Goal: Information Seeking & Learning: Check status

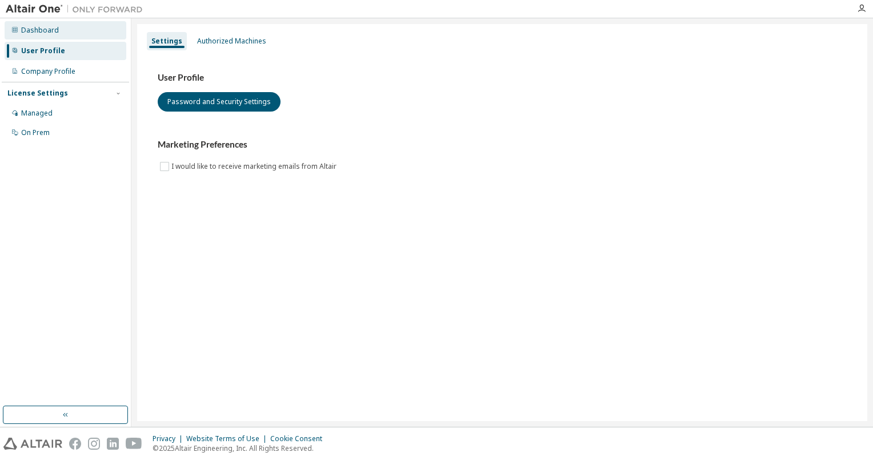
click at [64, 21] on div "Dashboard" at bounding box center [66, 30] width 122 height 18
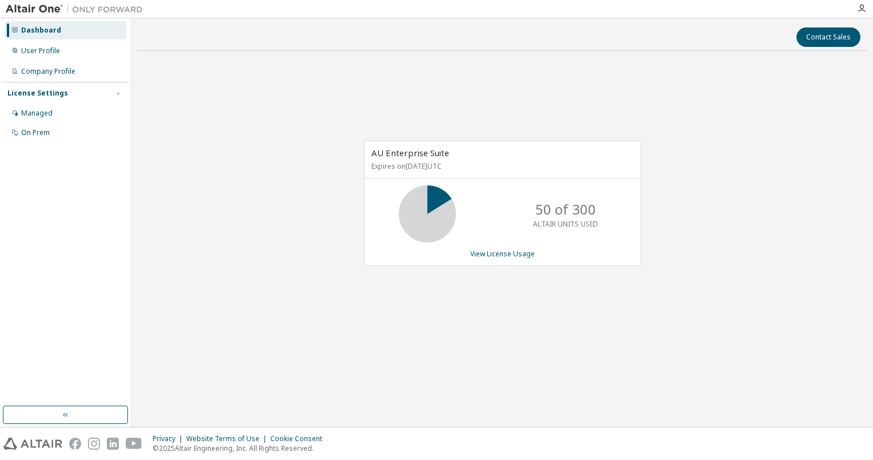
click at [497, 261] on div "AU Enterprise Suite Expires on January 13, 2026 UTC 50 of 300 ALTAIR UNITS USED…" at bounding box center [502, 203] width 277 height 125
click at [493, 260] on div "AU Enterprise Suite Expires on January 13, 2026 UTC 50 of 300 ALTAIR UNITS USED…" at bounding box center [502, 203] width 277 height 125
click at [480, 253] on link "View License Usage" at bounding box center [502, 254] width 65 height 10
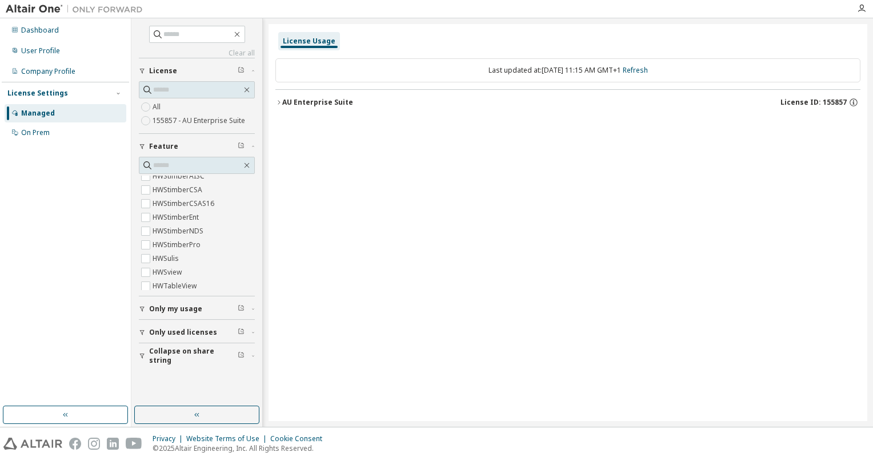
scroll to position [4404, 0]
click at [501, 67] on div "Last updated at: Wed 2025-10-01 11:15 AM GMT+1 Refresh" at bounding box center [568, 70] width 585 height 24
click at [287, 101] on div "AU Enterprise Suite" at bounding box center [317, 102] width 71 height 9
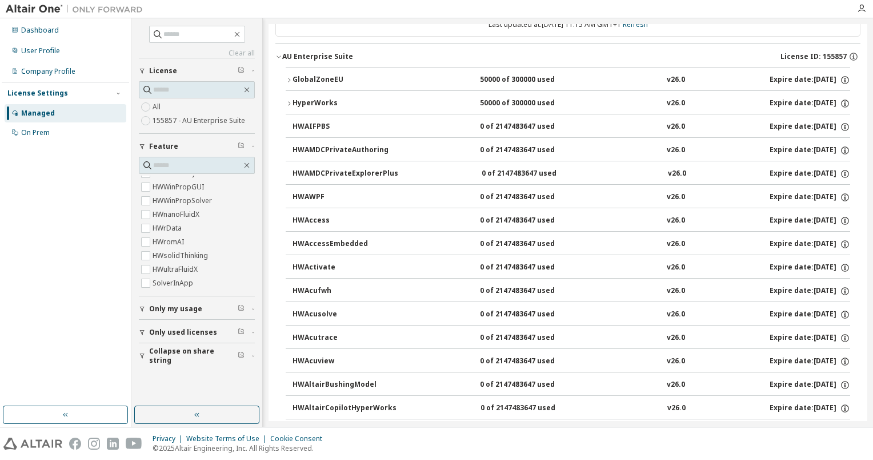
scroll to position [0, 0]
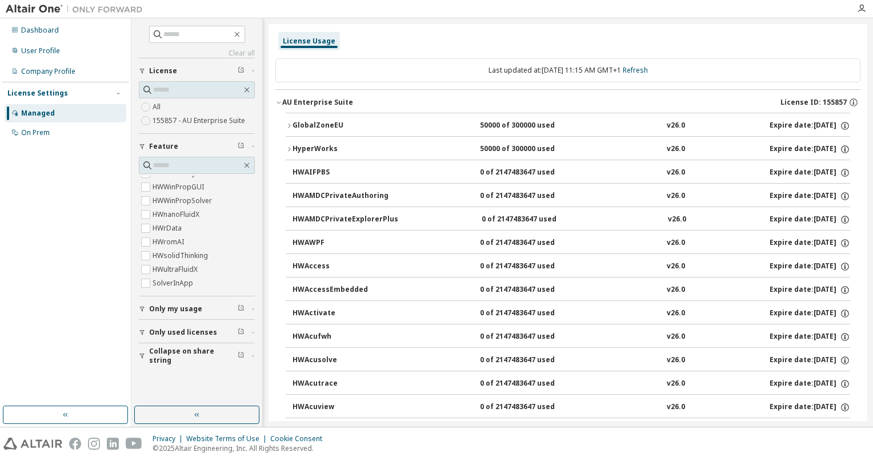
click at [289, 146] on icon "button" at bounding box center [289, 149] width 7 height 7
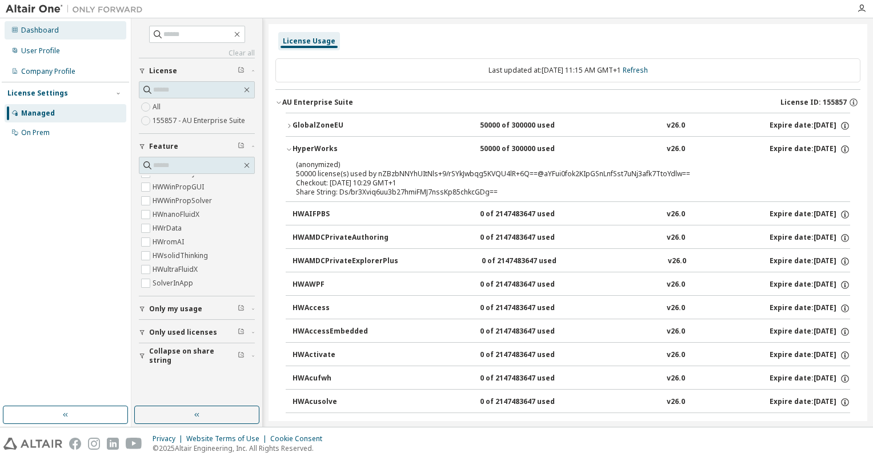
click at [97, 37] on div "Dashboard" at bounding box center [66, 30] width 122 height 18
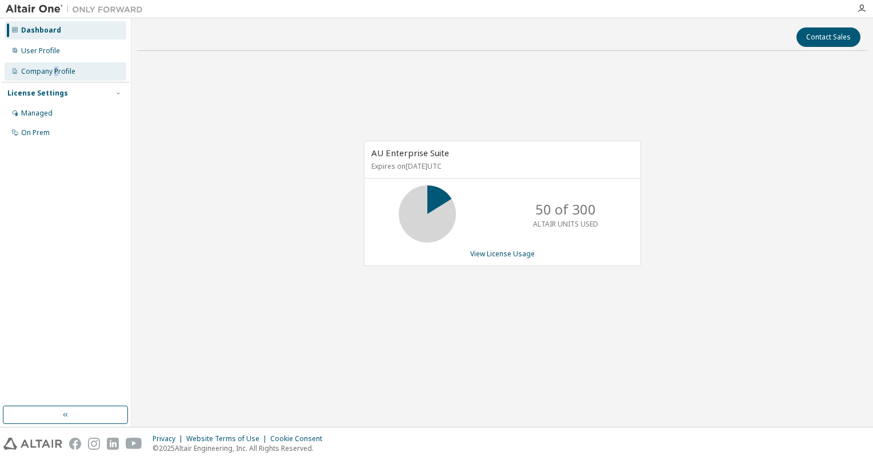
click at [57, 75] on div "Company Profile" at bounding box center [48, 71] width 54 height 9
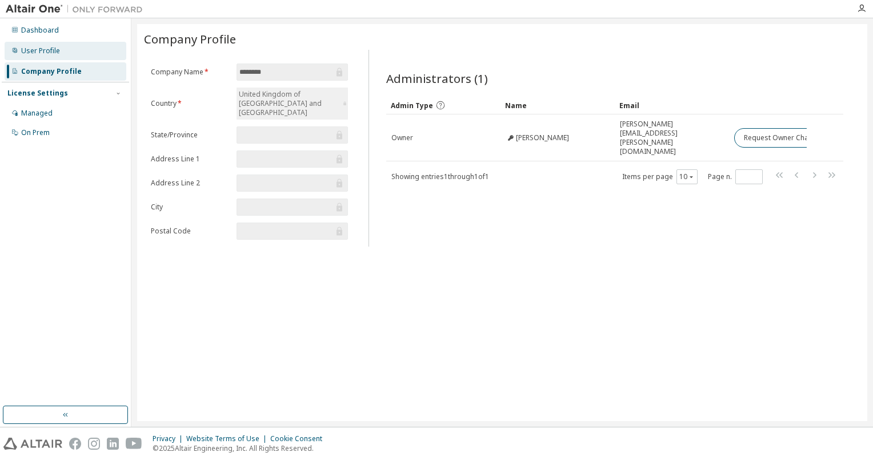
click at [63, 59] on div "User Profile" at bounding box center [66, 51] width 122 height 18
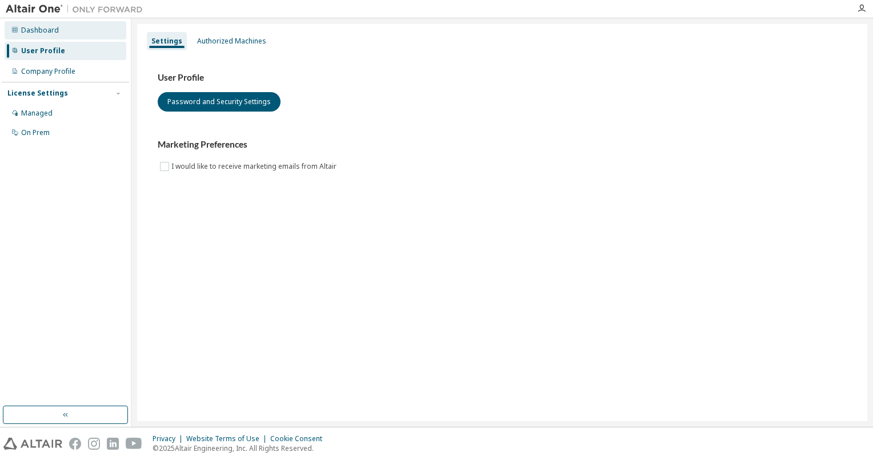
click at [50, 37] on div "Dashboard" at bounding box center [66, 30] width 122 height 18
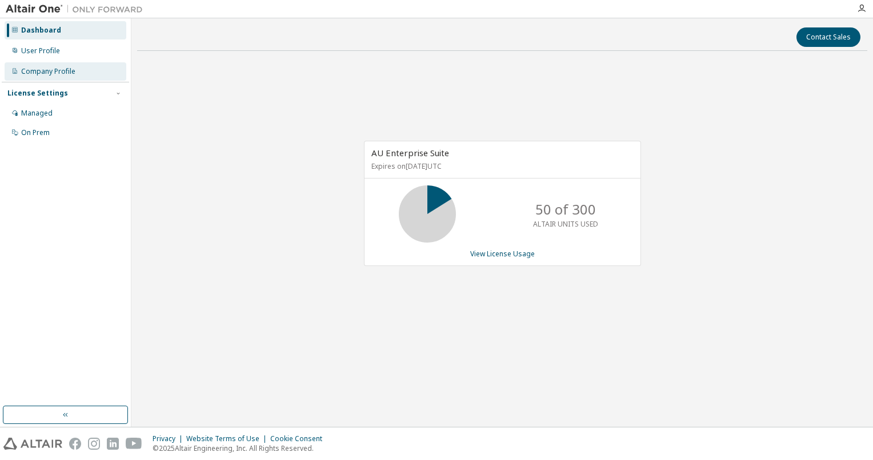
click at [52, 70] on div "Company Profile" at bounding box center [48, 71] width 54 height 9
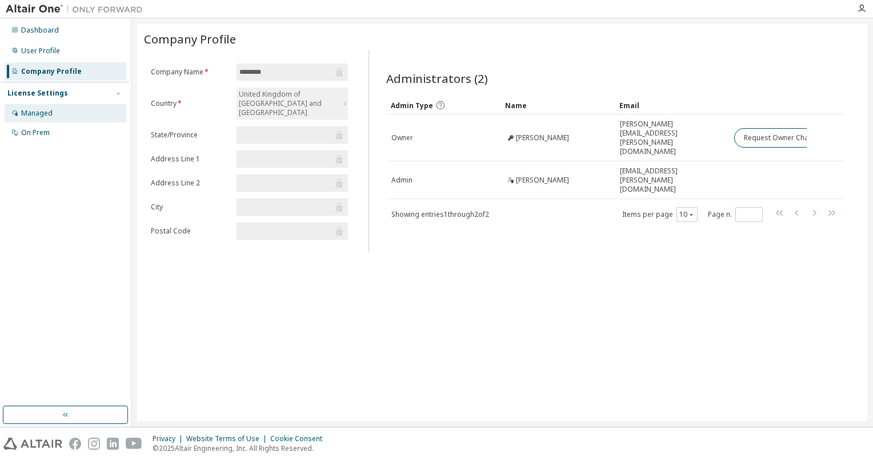
click at [30, 117] on div "Managed" at bounding box center [36, 113] width 31 height 9
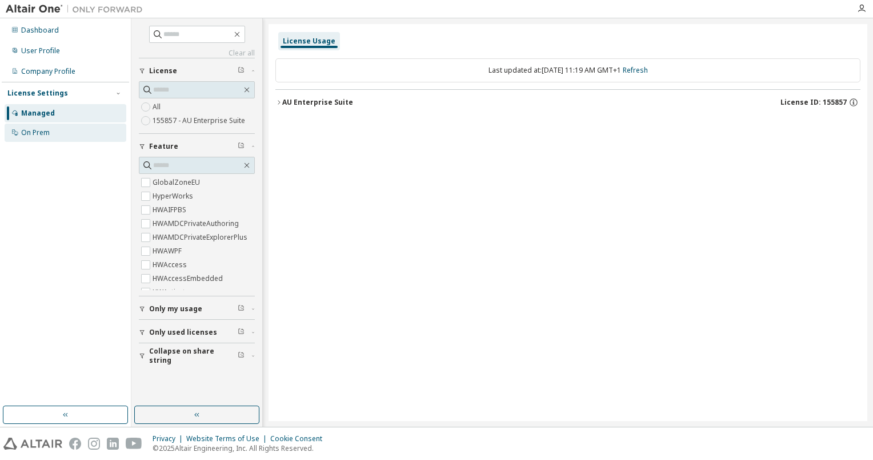
click at [37, 137] on div "On Prem" at bounding box center [66, 132] width 122 height 18
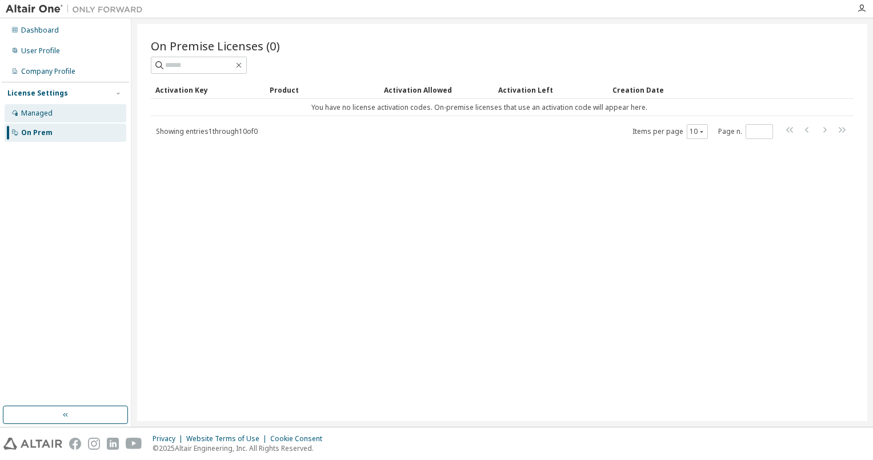
click at [53, 120] on div "Managed" at bounding box center [66, 113] width 122 height 18
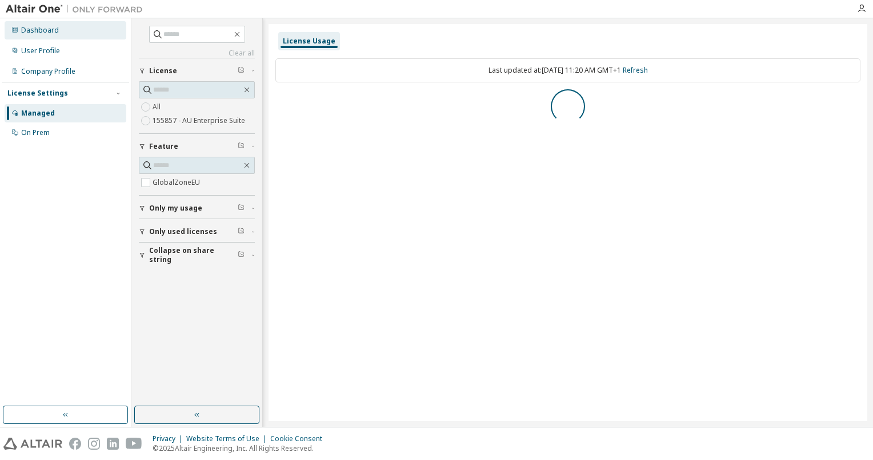
click at [91, 38] on div "Dashboard" at bounding box center [66, 30] width 122 height 18
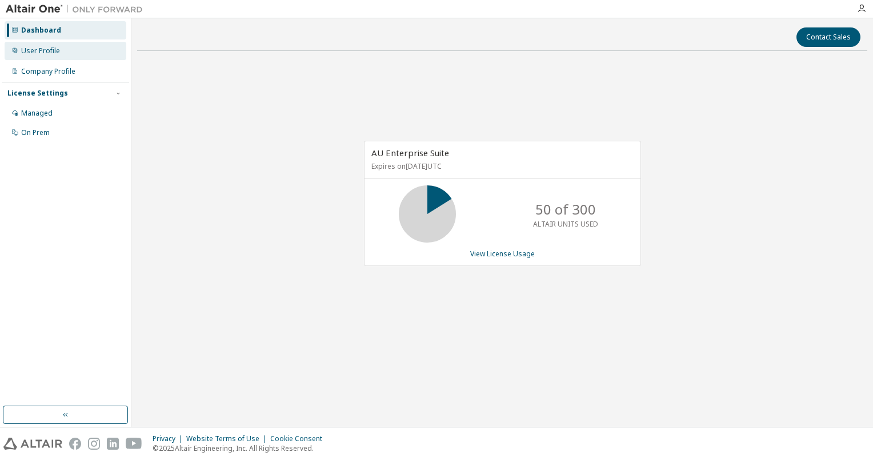
click at [62, 48] on div "User Profile" at bounding box center [66, 51] width 122 height 18
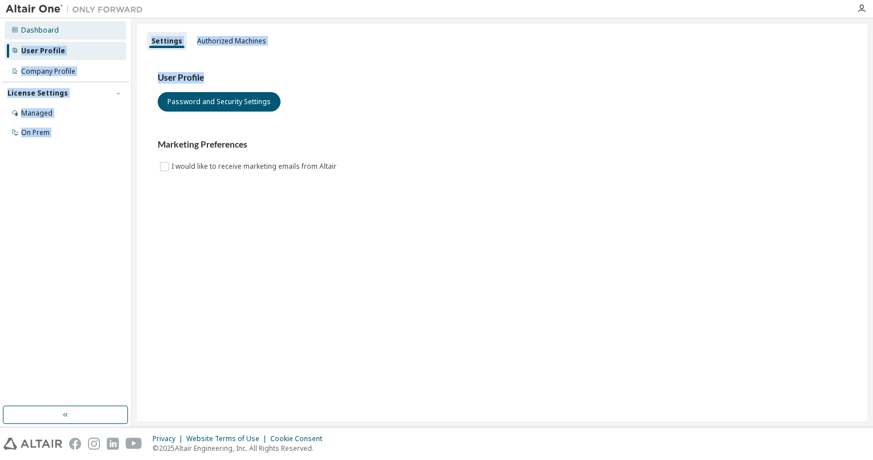
drag, startPoint x: 208, startPoint y: 51, endPoint x: 64, endPoint y: 34, distance: 145.1
click at [64, 34] on div "Dashboard User Profile Company Profile License Settings Managed On Prem Setting…" at bounding box center [436, 222] width 873 height 408
click at [64, 73] on div "Company Profile" at bounding box center [48, 71] width 54 height 9
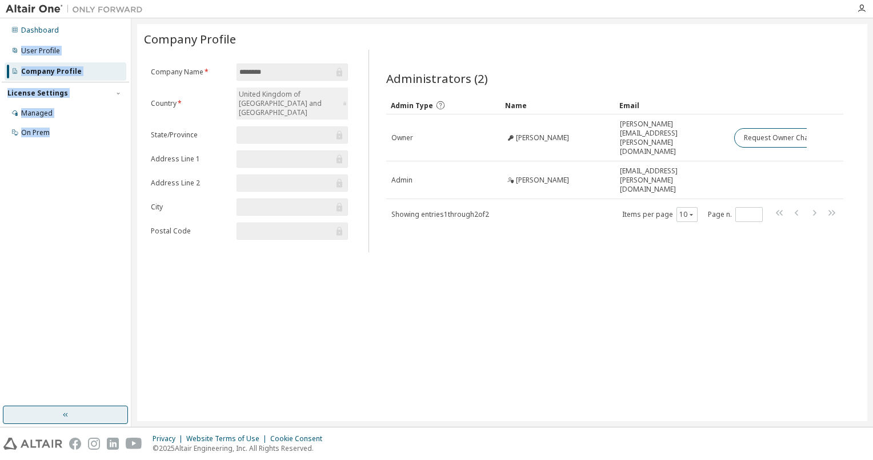
click at [110, 408] on button "button" at bounding box center [65, 414] width 125 height 18
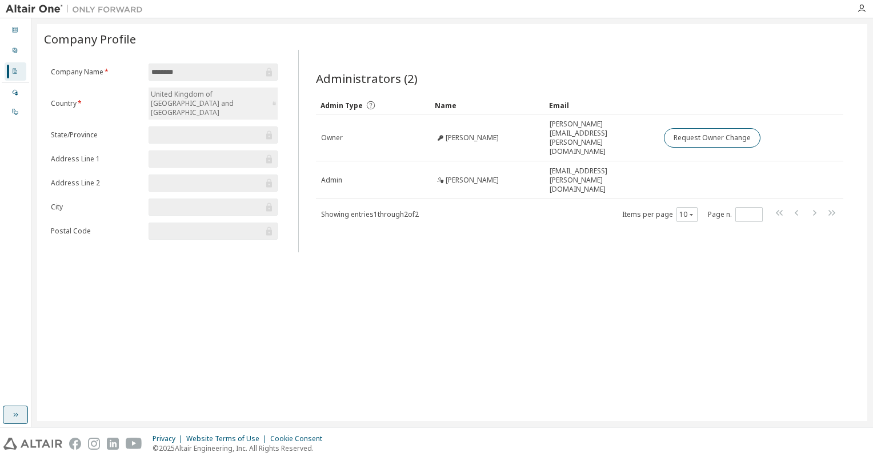
click at [7, 407] on button "button" at bounding box center [15, 414] width 25 height 18
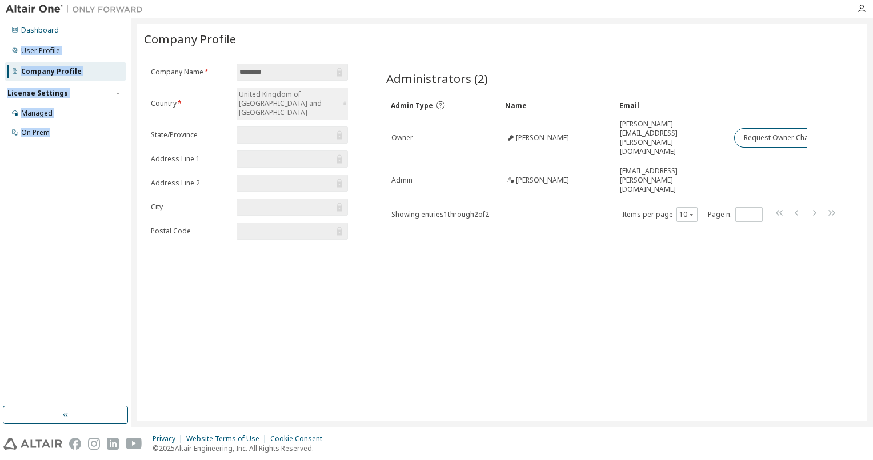
click at [68, 176] on div "Dashboard User Profile Company Profile License Settings Managed On Prem" at bounding box center [65, 212] width 127 height 384
click at [91, 9] on img at bounding box center [77, 8] width 143 height 11
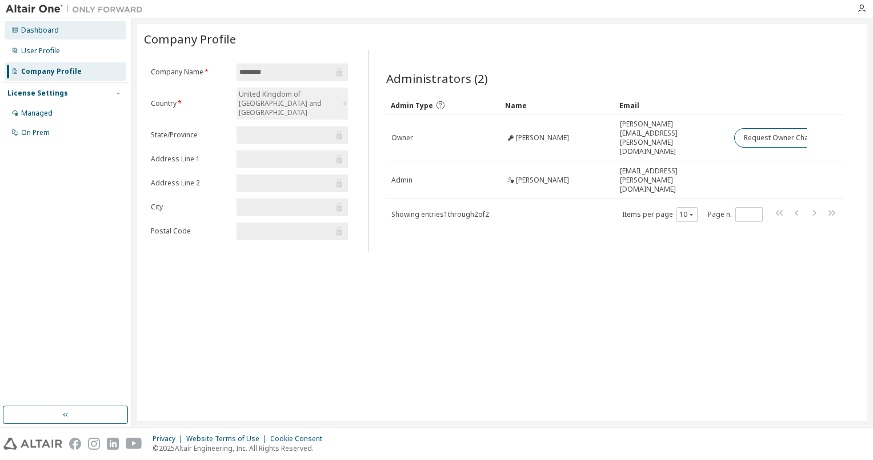
click at [45, 21] on div "Dashboard" at bounding box center [66, 30] width 122 height 18
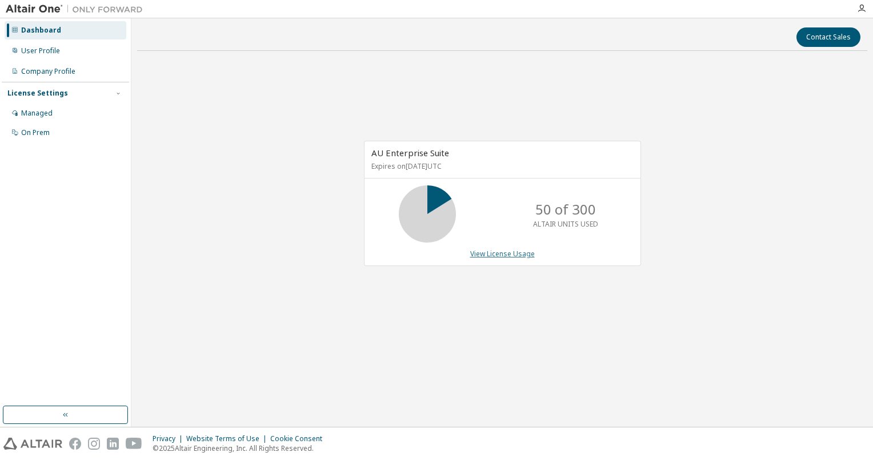
click at [498, 256] on link "View License Usage" at bounding box center [502, 254] width 65 height 10
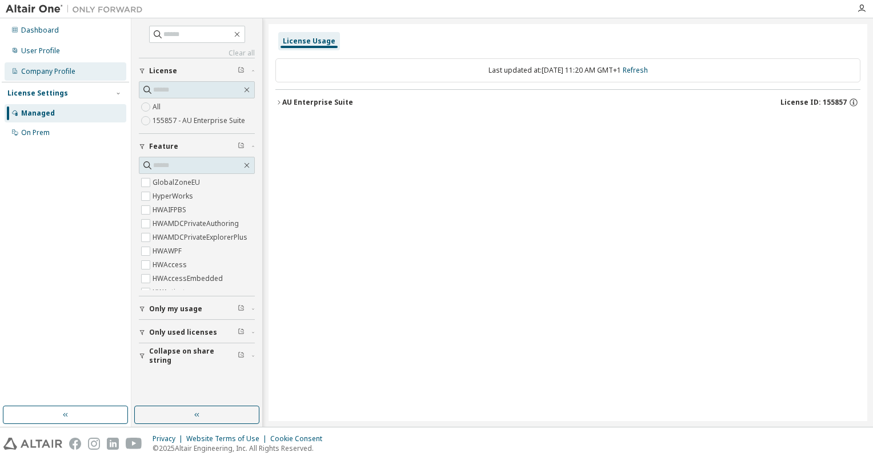
click at [31, 65] on div "Company Profile" at bounding box center [66, 71] width 122 height 18
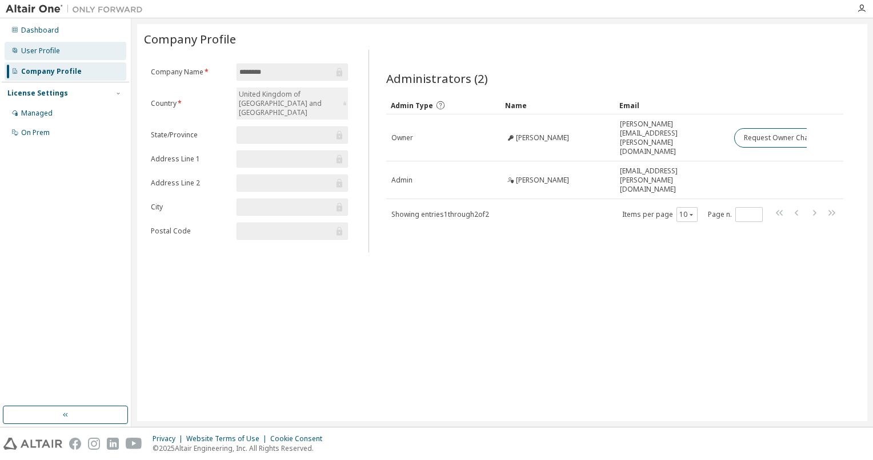
click at [47, 54] on div "User Profile" at bounding box center [40, 50] width 39 height 9
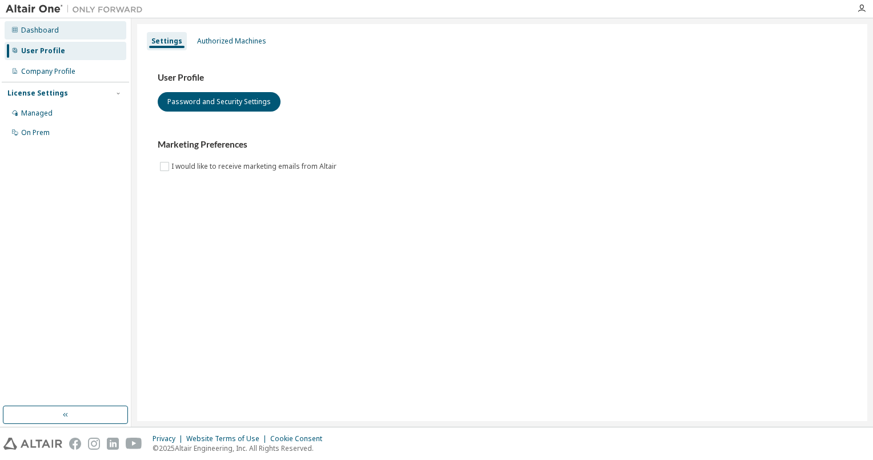
click at [51, 33] on div "Dashboard" at bounding box center [40, 30] width 38 height 9
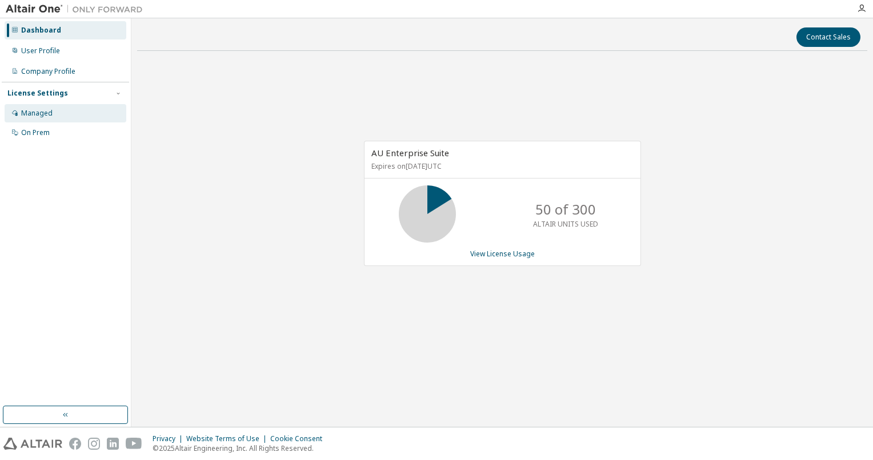
click at [69, 107] on div "Managed" at bounding box center [66, 113] width 122 height 18
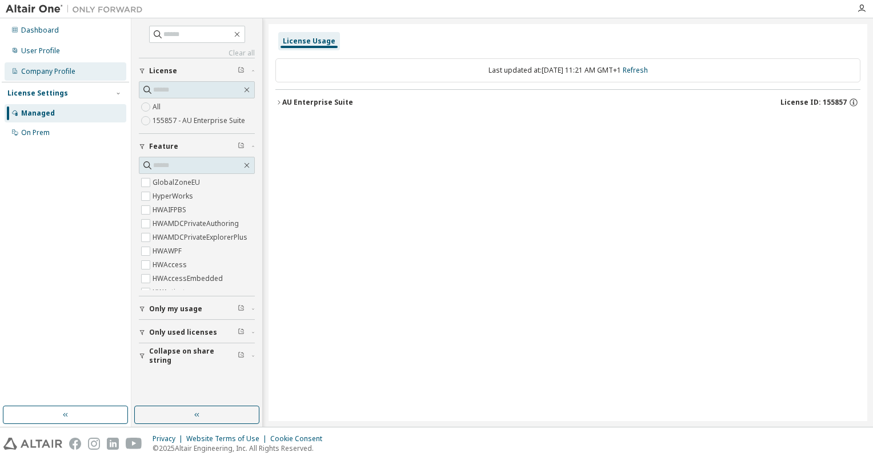
click at [47, 75] on div "Company Profile" at bounding box center [48, 71] width 54 height 9
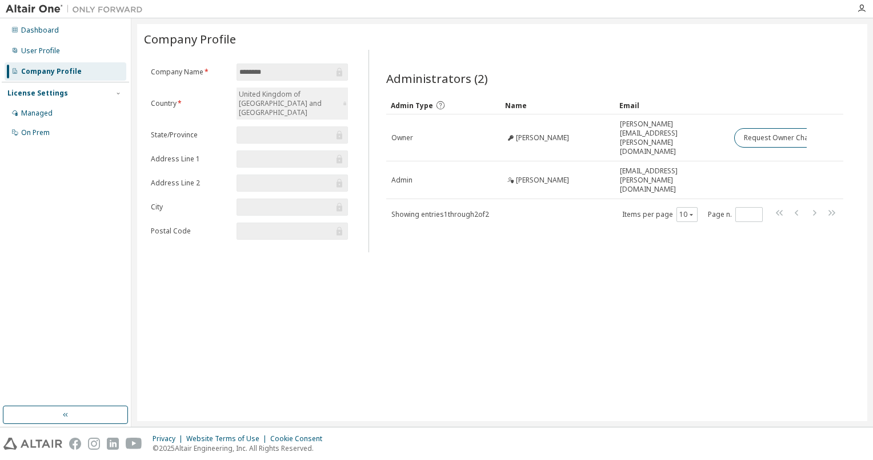
click at [261, 72] on input "********" at bounding box center [286, 71] width 94 height 11
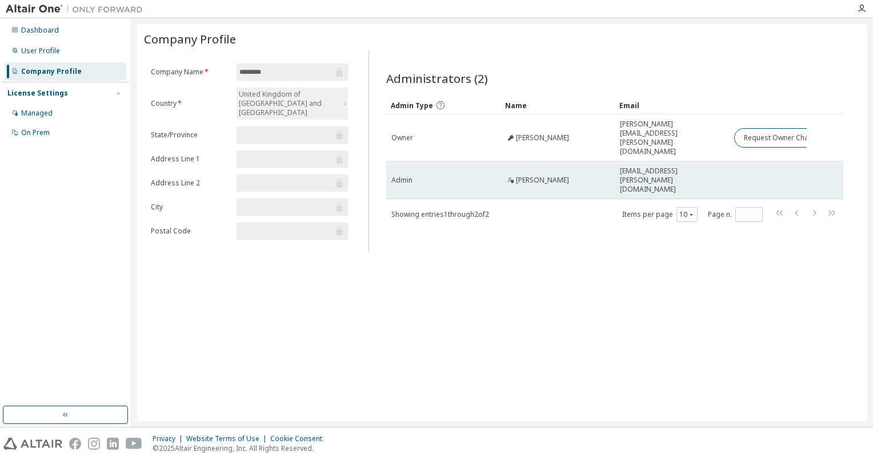
click at [528, 175] on span "Lemil Cordero" at bounding box center [542, 179] width 53 height 9
click at [405, 175] on span "Admin" at bounding box center [402, 179] width 21 height 9
drag, startPoint x: 405, startPoint y: 158, endPoint x: 567, endPoint y: 156, distance: 161.8
click at [567, 161] on tr "Admin Lemil Cordero lemil.cordero@mayahtt.com" at bounding box center [614, 180] width 457 height 38
drag, startPoint x: 567, startPoint y: 156, endPoint x: 627, endPoint y: 158, distance: 60.0
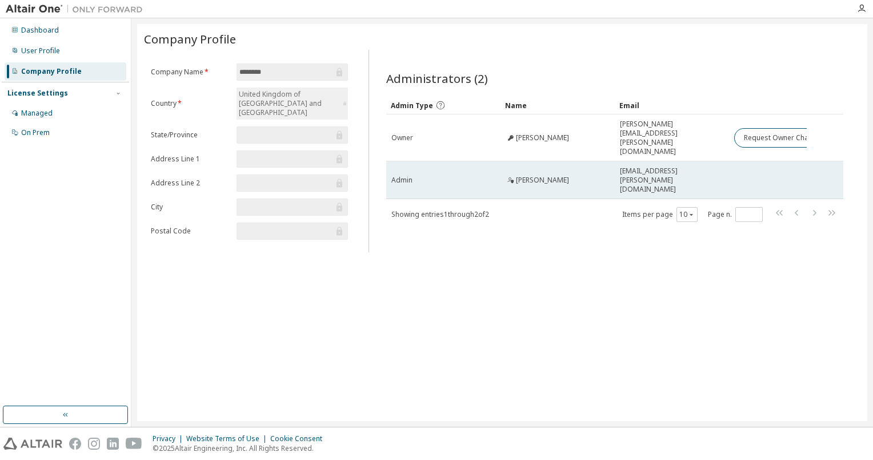
click at [627, 166] on span "lemil.cordero@mayahtt.com" at bounding box center [672, 179] width 104 height 27
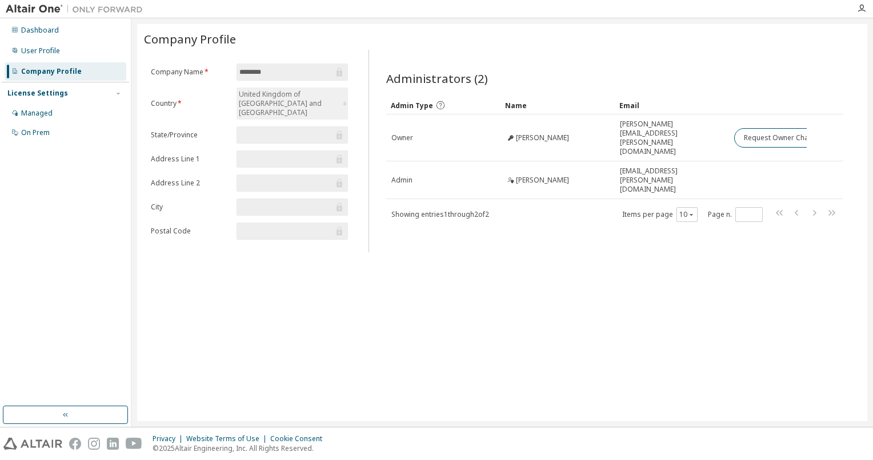
click at [348, 276] on div "Company Profile Clear Load Save Save As Field Operator Value Select filter Sele…" at bounding box center [502, 222] width 730 height 397
drag, startPoint x: 84, startPoint y: 241, endPoint x: 56, endPoint y: 185, distance: 62.6
click at [56, 185] on div "Dashboard User Profile Company Profile License Settings Managed On Prem" at bounding box center [65, 212] width 127 height 384
click at [87, 32] on div "Dashboard" at bounding box center [66, 30] width 122 height 18
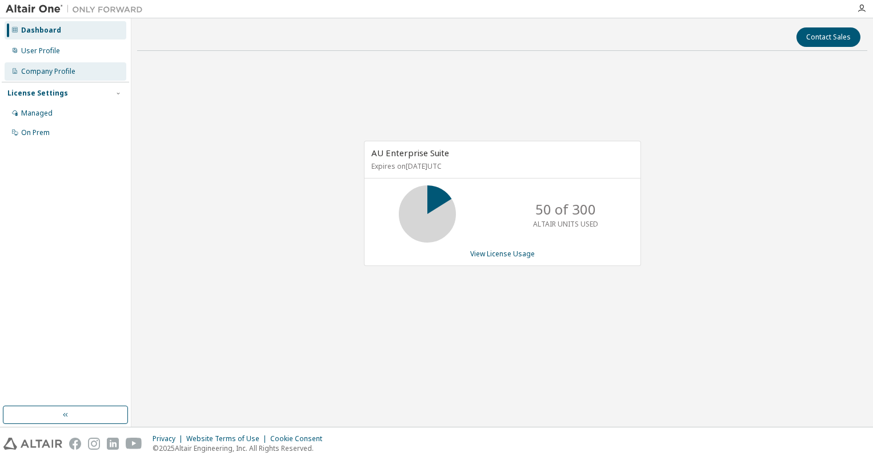
click at [99, 76] on div "Company Profile" at bounding box center [66, 71] width 122 height 18
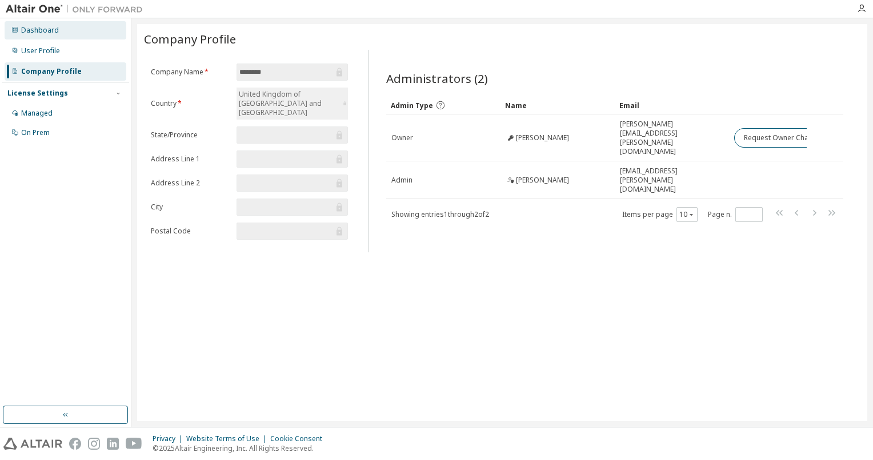
click at [19, 32] on div "Dashboard" at bounding box center [66, 30] width 122 height 18
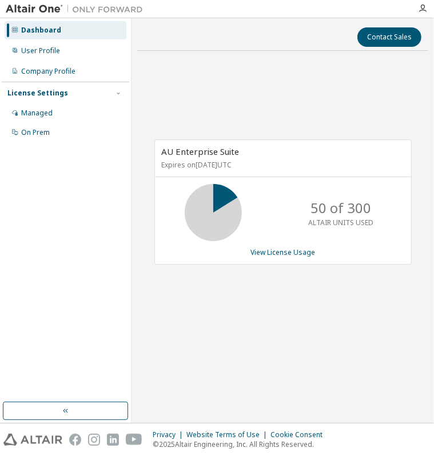
click at [265, 107] on div "AU Enterprise Suite Expires on January 13, 2026 UTC 50 of 300 ALTAIR UNITS USED…" at bounding box center [282, 208] width 291 height 297
click at [277, 257] on div "AU Enterprise Suite Expires on [DATE] UTC 65 of 300 ALTAIR UNITS USED View Lice…" at bounding box center [282, 201] width 257 height 125
click at [279, 250] on link "View License Usage" at bounding box center [282, 252] width 65 height 10
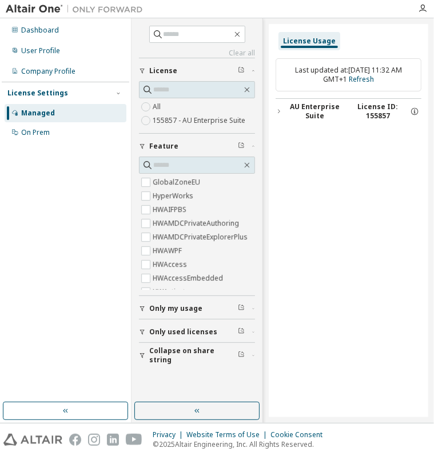
click at [288, 105] on div "AU Enterprise Suite" at bounding box center [314, 111] width 65 height 18
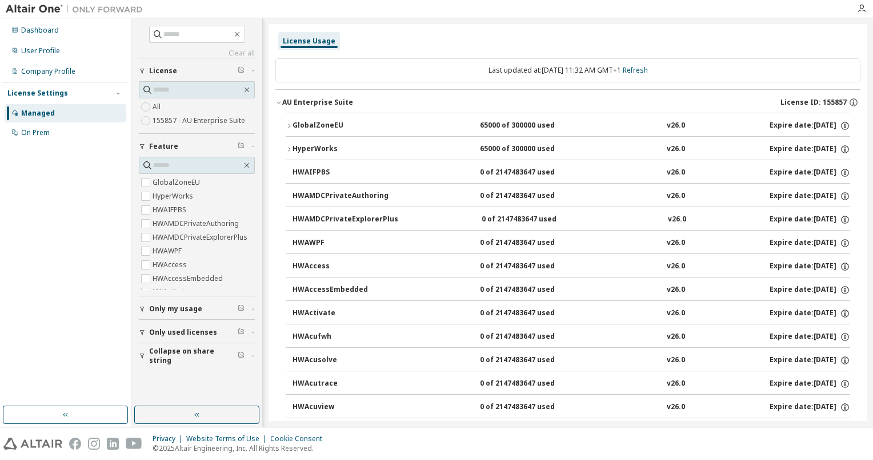
click at [433, 153] on div "65000 of 300000 used" at bounding box center [531, 149] width 103 height 10
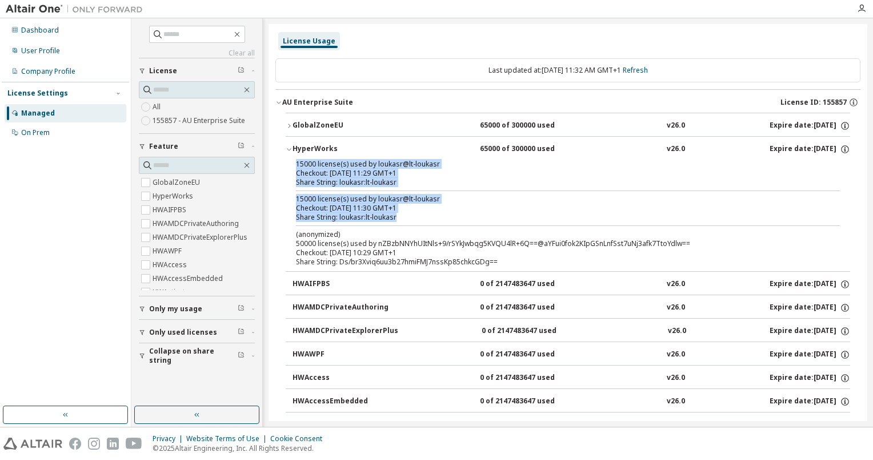
drag, startPoint x: 412, startPoint y: 213, endPoint x: 286, endPoint y: 164, distance: 135.3
click at [286, 164] on div "15000 license(s) used by loukasr@lt-loukasr Checkout: 2025-10-01 11:29 GMT+1 Sh…" at bounding box center [568, 214] width 565 height 111
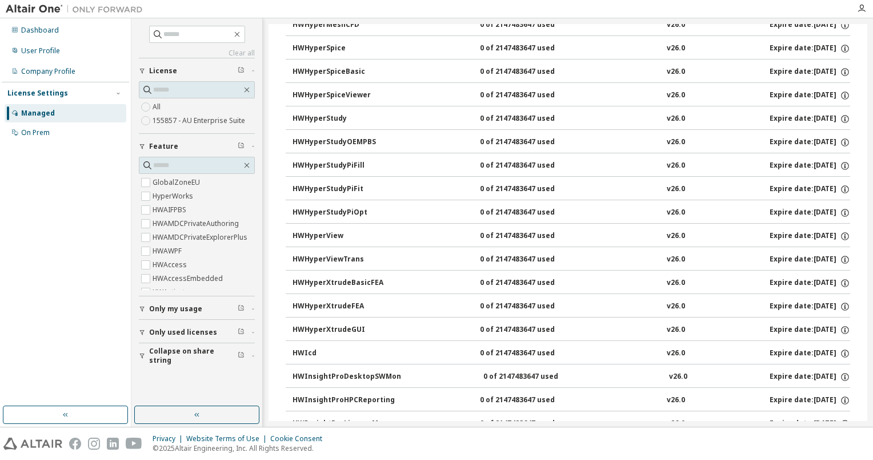
scroll to position [2972, 0]
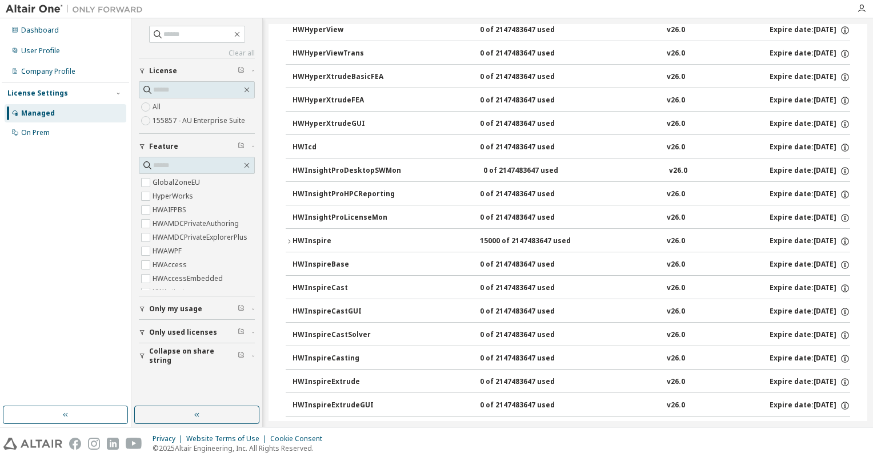
click at [412, 236] on div "HWInspire 15000 of 2147483647 used v26.0 Expire date: 2026-01-13" at bounding box center [572, 241] width 558 height 10
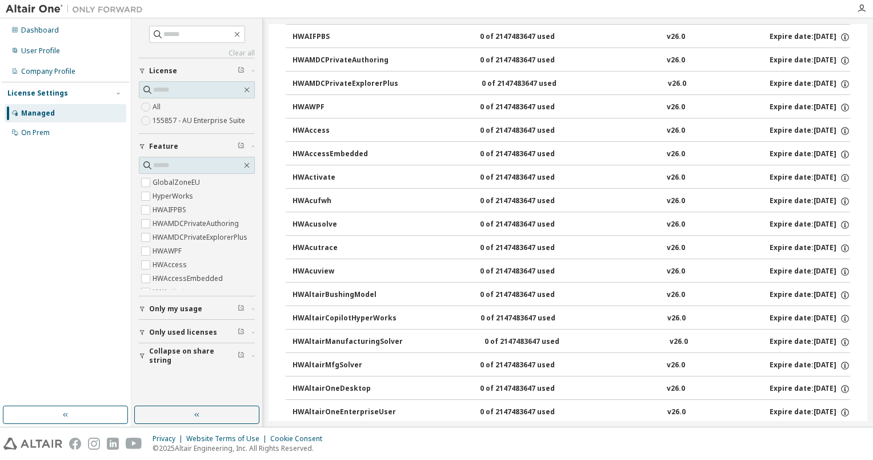
scroll to position [0, 0]
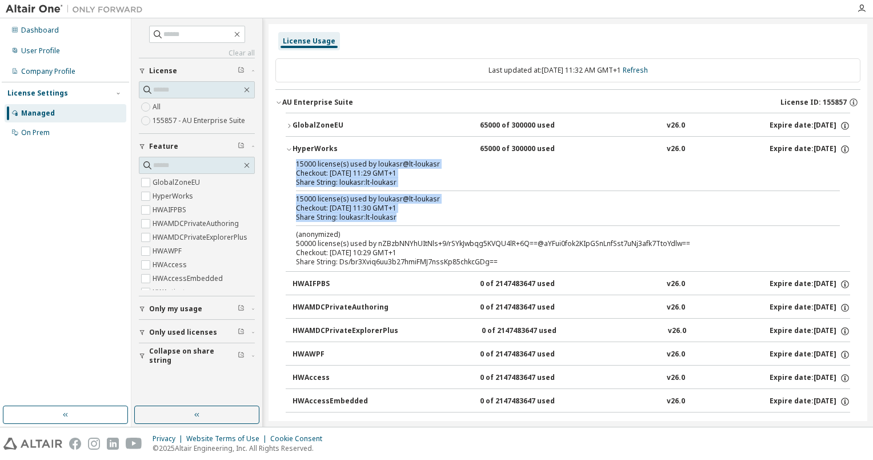
click at [317, 133] on button "GlobalZoneEU 65000 of 300000 used v26.0 Expire date: 2026-01-13" at bounding box center [568, 125] width 565 height 25
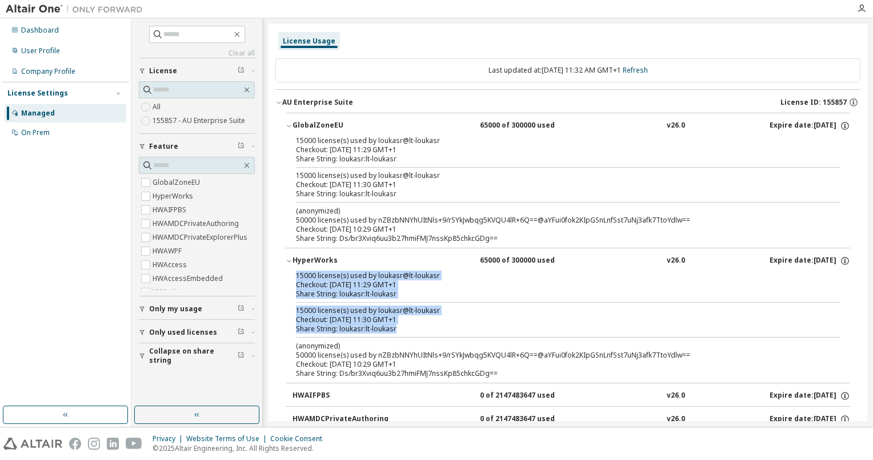
click at [303, 261] on div "HyperWorks" at bounding box center [344, 261] width 103 height 10
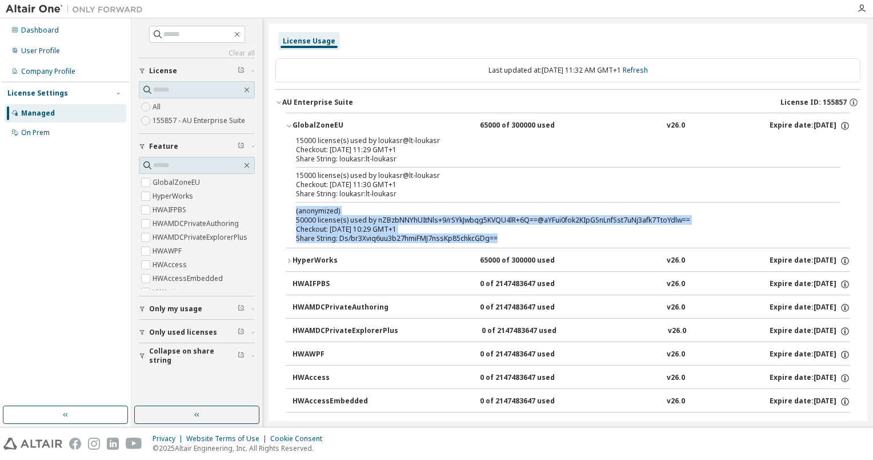
drag, startPoint x: 295, startPoint y: 213, endPoint x: 532, endPoint y: 237, distance: 237.9
click at [433, 237] on div "15000 license(s) used by loukasr@lt-loukasr Checkout: 2025-10-01 11:29 GMT+1 Sh…" at bounding box center [568, 191] width 565 height 111
click at [154, 321] on button "Only used licenses" at bounding box center [197, 332] width 116 height 25
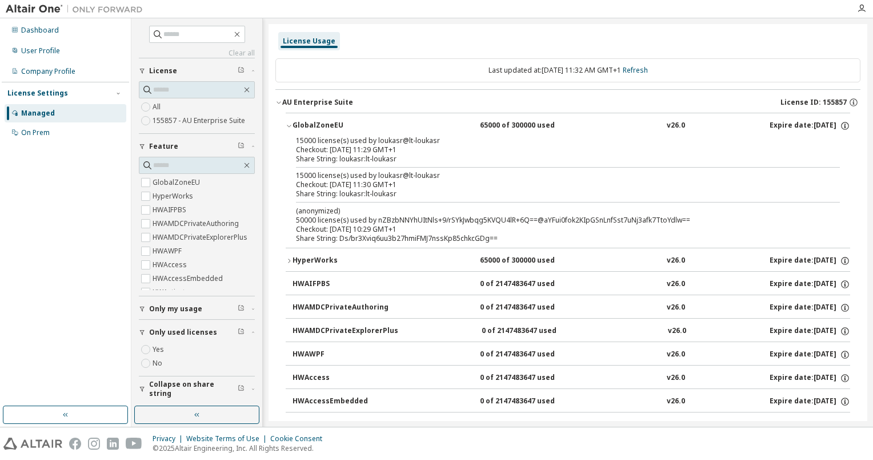
click at [160, 350] on label "Yes" at bounding box center [160, 349] width 14 height 14
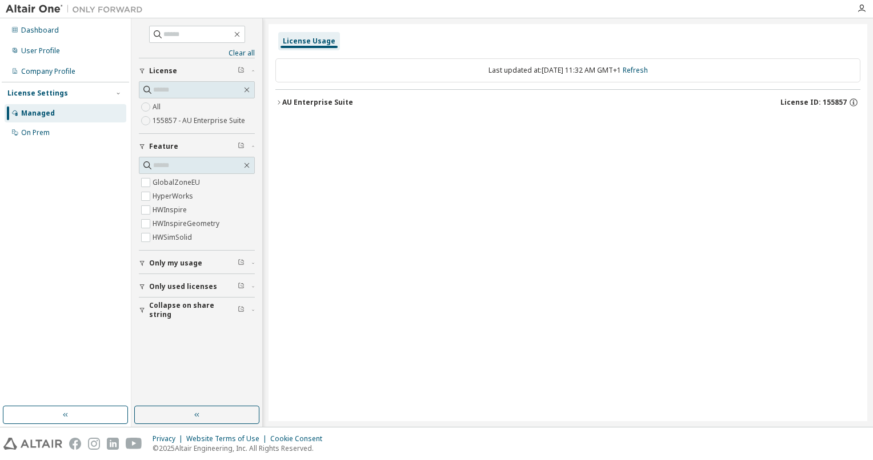
click at [289, 98] on div "AU Enterprise Suite" at bounding box center [317, 102] width 71 height 9
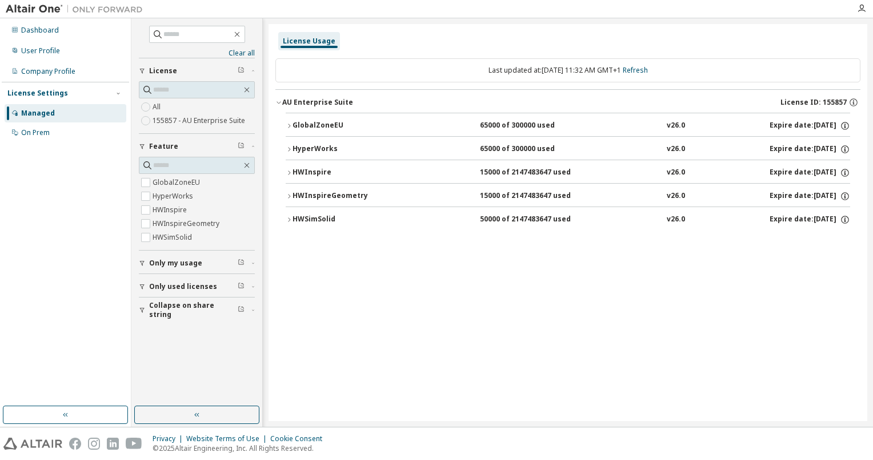
click at [296, 224] on button "HWSimSolid 50000 of 2147483647 used v26.0 Expire date: 2026-01-13" at bounding box center [568, 219] width 565 height 25
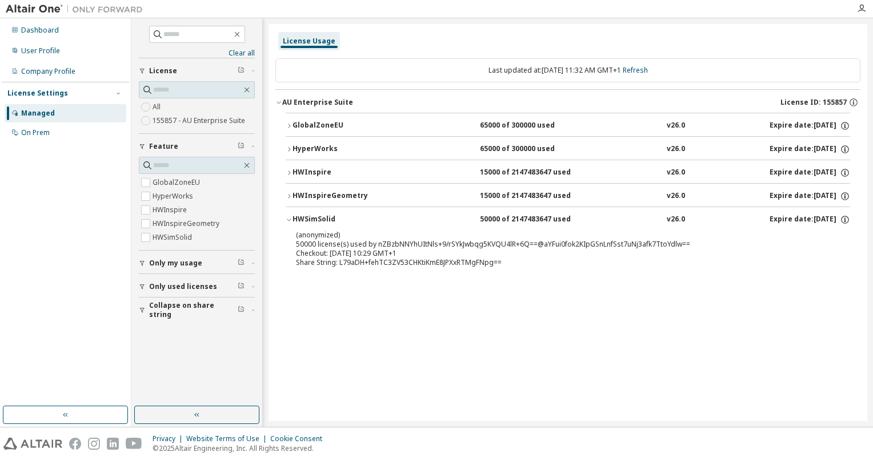
click at [290, 222] on icon "button" at bounding box center [289, 219] width 7 height 7
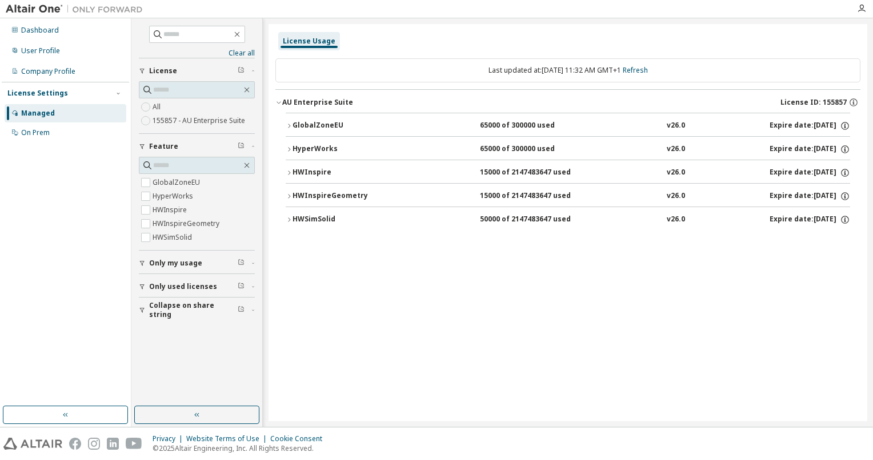
click at [291, 125] on icon "button" at bounding box center [289, 125] width 7 height 7
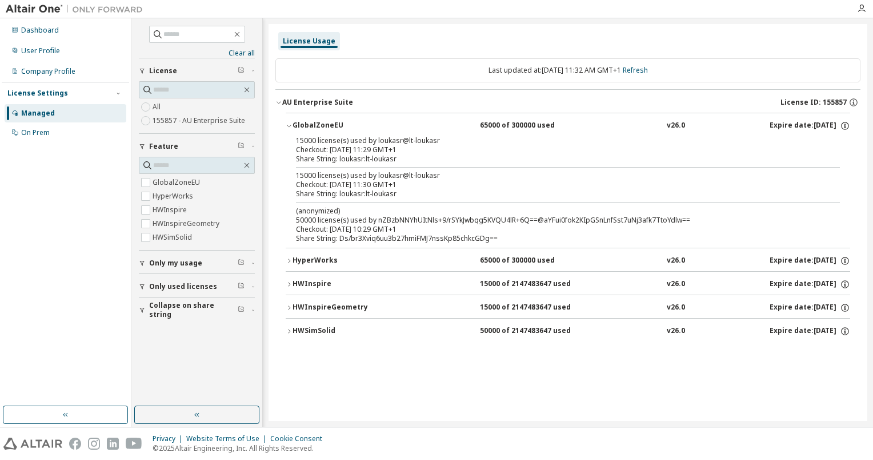
click at [290, 128] on icon "button" at bounding box center [289, 125] width 7 height 7
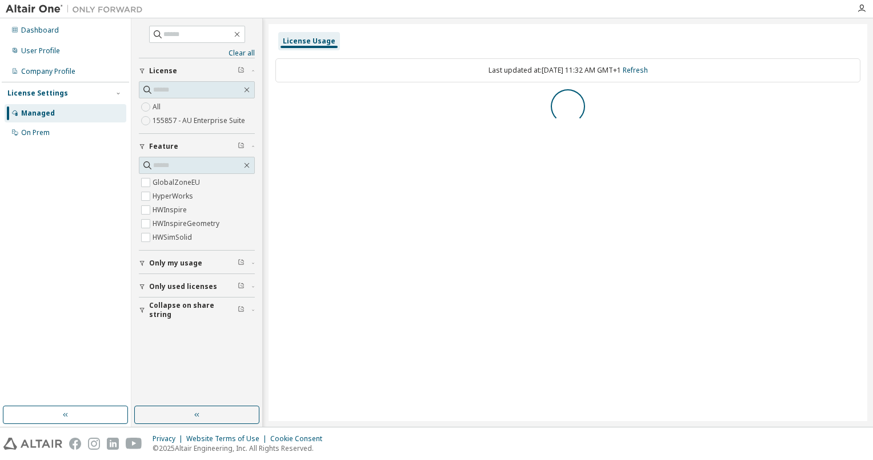
click at [166, 119] on label "155857 - AU Enterprise Suite" at bounding box center [200, 121] width 95 height 14
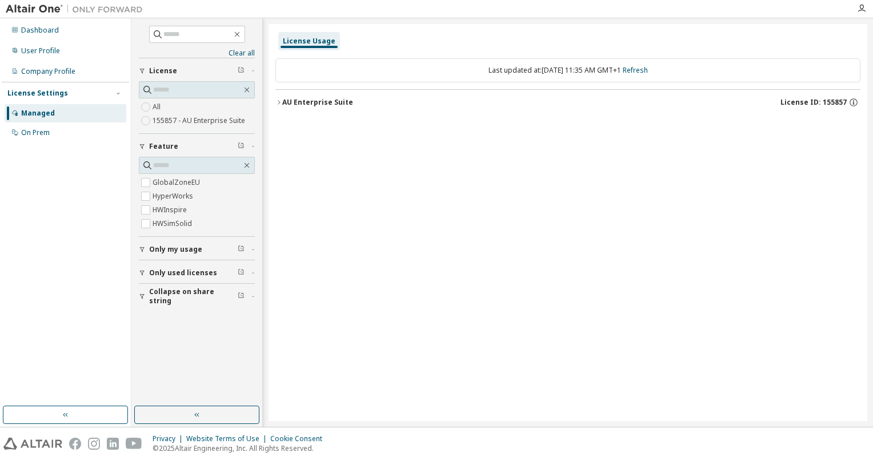
click at [326, 114] on button "AU Enterprise Suite License ID: 155857" at bounding box center [568, 102] width 585 height 25
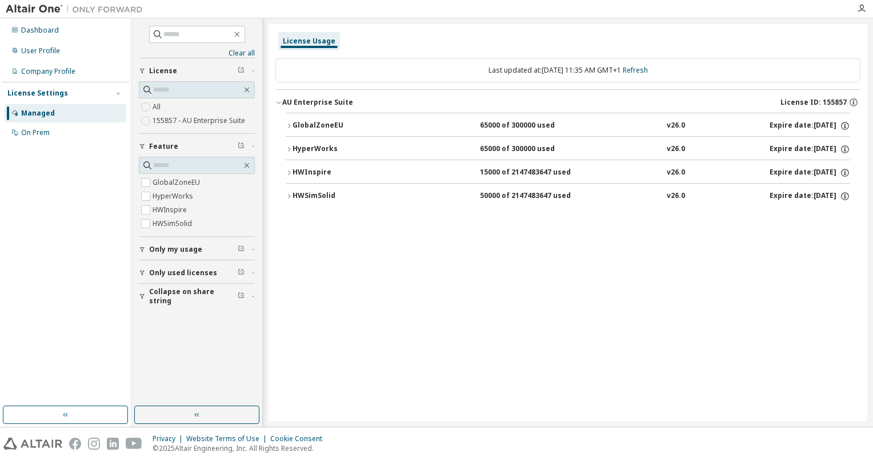
click at [433, 358] on div "License Usage Last updated at: Wed 2025-10-01 11:35 AM GMT+1 Refresh AU Enterpr…" at bounding box center [568, 222] width 599 height 397
click at [26, 29] on div "Dashboard" at bounding box center [40, 30] width 38 height 9
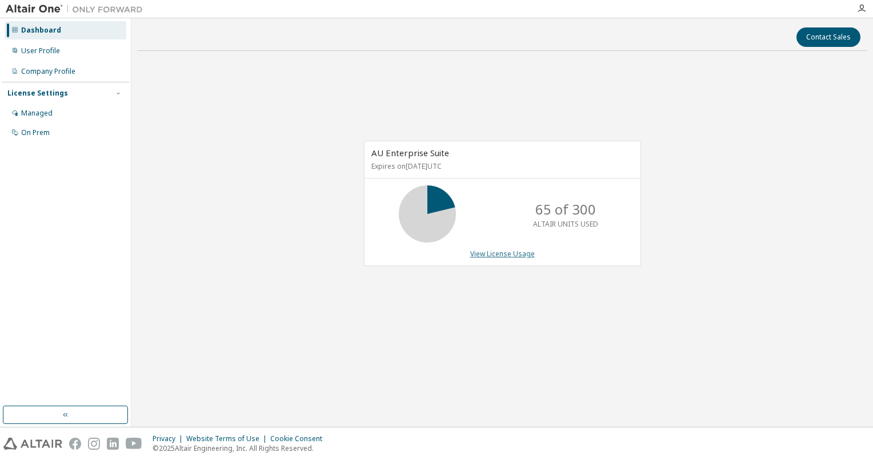
click at [500, 252] on link "View License Usage" at bounding box center [502, 254] width 65 height 10
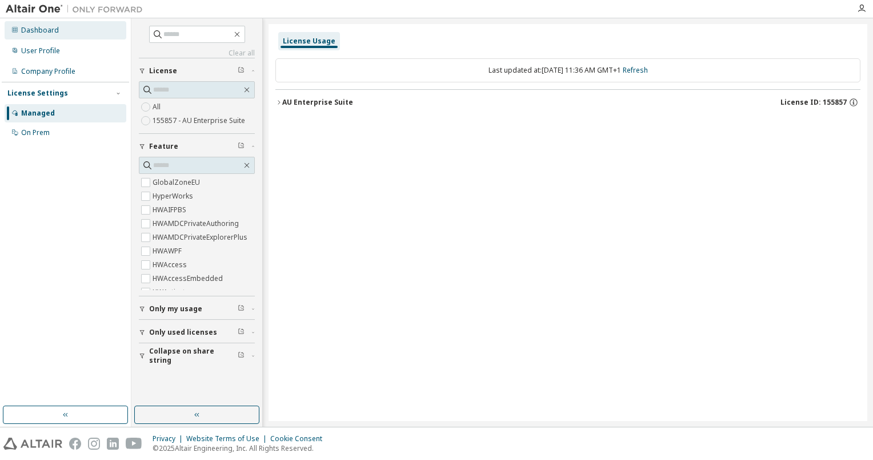
click at [63, 37] on div "Dashboard" at bounding box center [66, 30] width 122 height 18
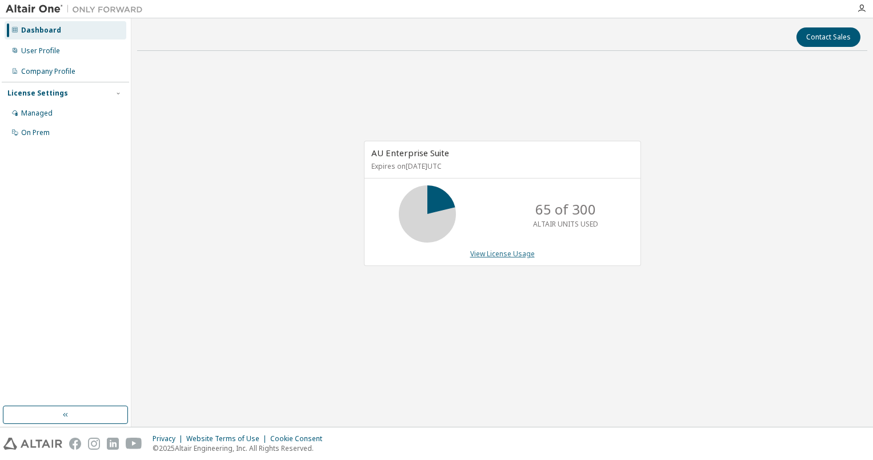
click at [502, 257] on link "View License Usage" at bounding box center [502, 254] width 65 height 10
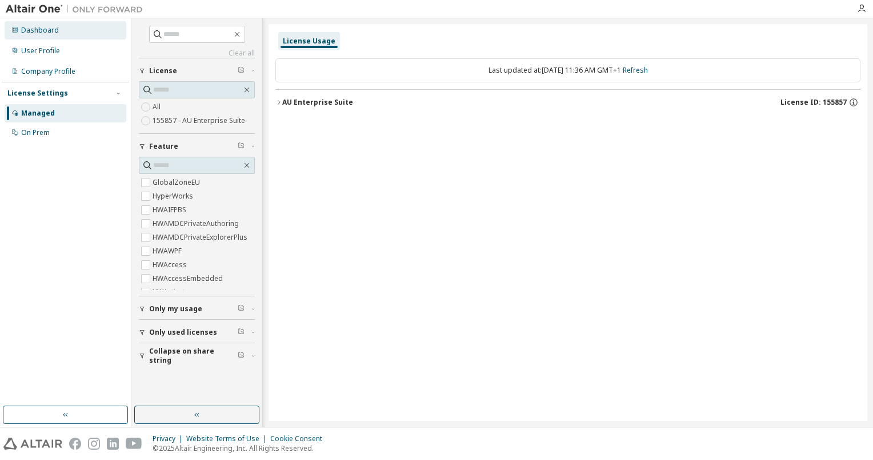
click at [63, 33] on div "Dashboard" at bounding box center [66, 30] width 122 height 18
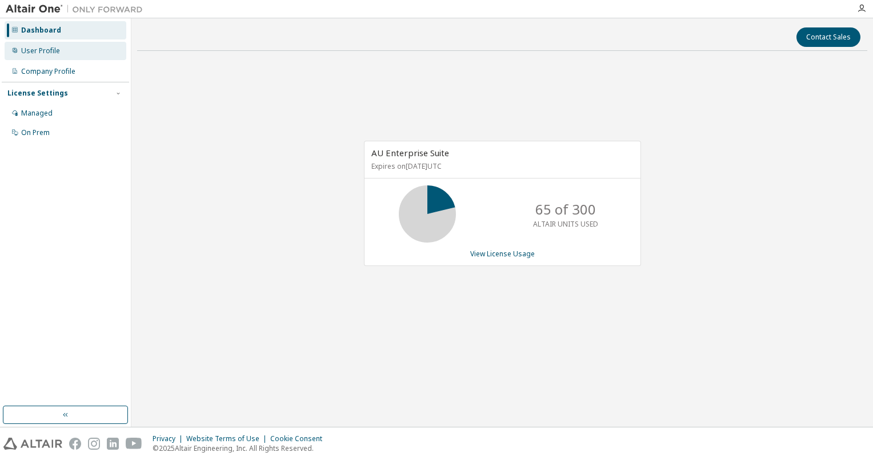
click at [87, 43] on div "User Profile" at bounding box center [66, 51] width 122 height 18
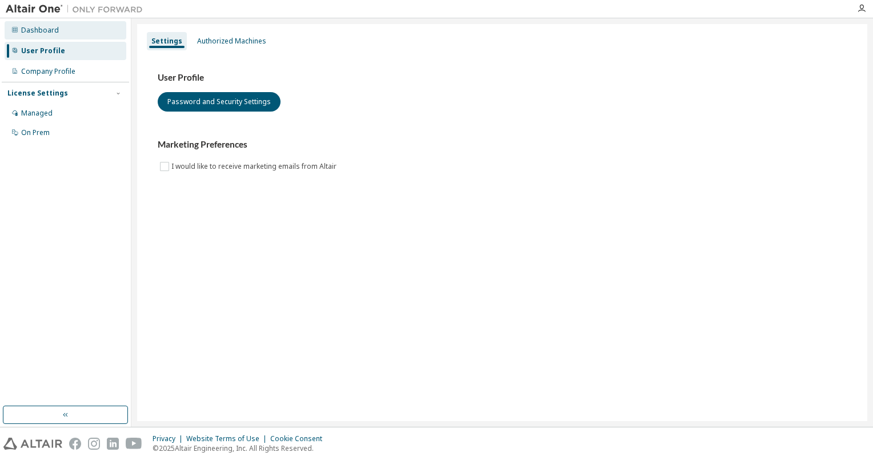
click at [75, 33] on div "Dashboard" at bounding box center [66, 30] width 122 height 18
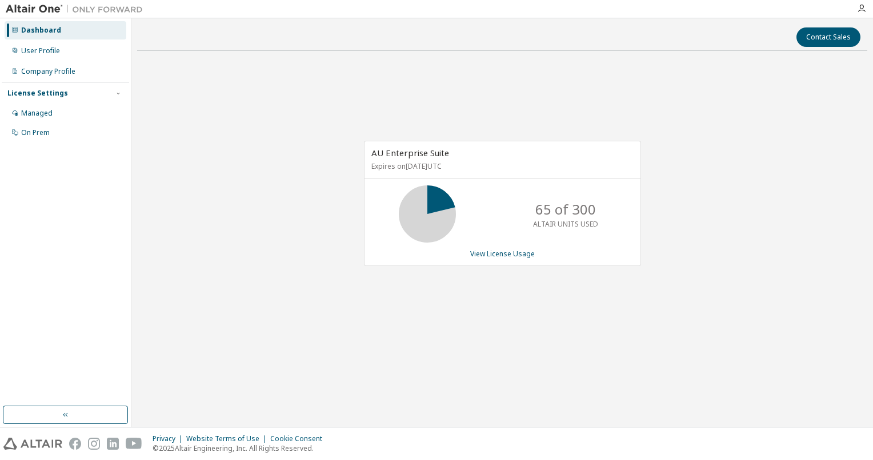
click at [569, 127] on div "AU Enterprise Suite Expires on January 13, 2026 UTC 65 of 300 ALTAIR UNITS USED…" at bounding box center [502, 209] width 730 height 299
click at [573, 115] on div "AU Enterprise Suite Expires on January 13, 2026 UTC 65 of 300 ALTAIR UNITS USED…" at bounding box center [502, 209] width 730 height 299
click at [508, 249] on link "View License Usage" at bounding box center [502, 254] width 65 height 10
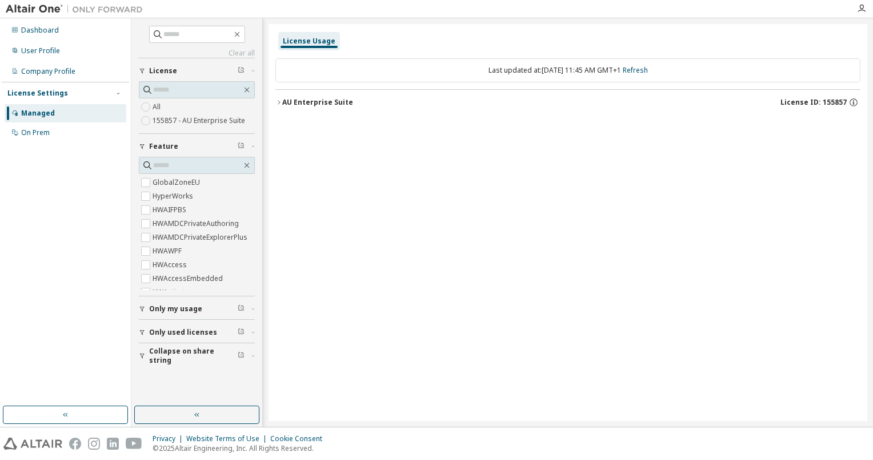
click at [282, 99] on icon "button" at bounding box center [279, 102] width 7 height 7
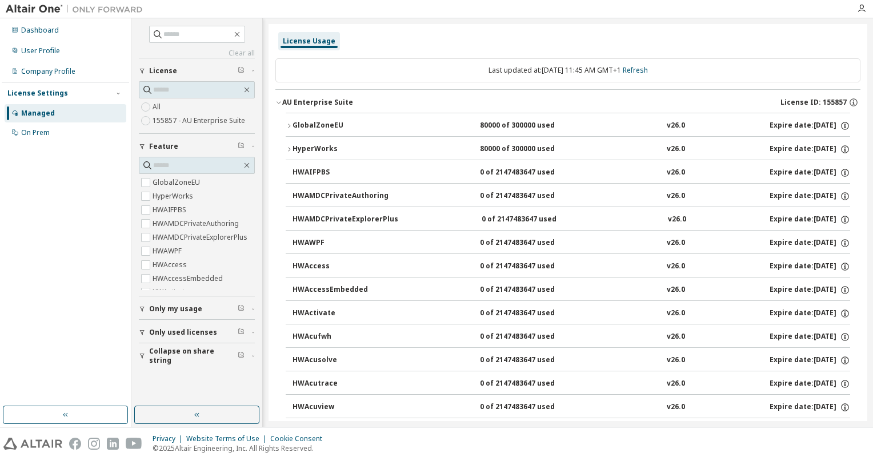
click at [293, 147] on div "HyperWorks" at bounding box center [344, 149] width 103 height 10
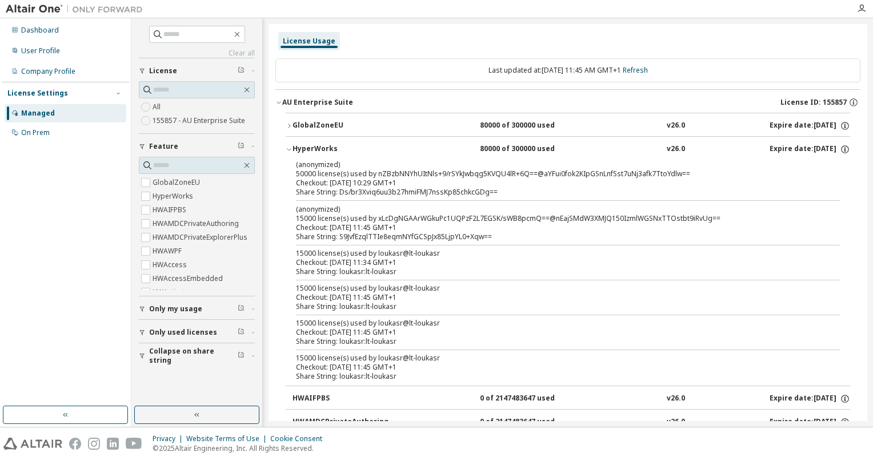
click at [288, 125] on icon "button" at bounding box center [289, 125] width 7 height 7
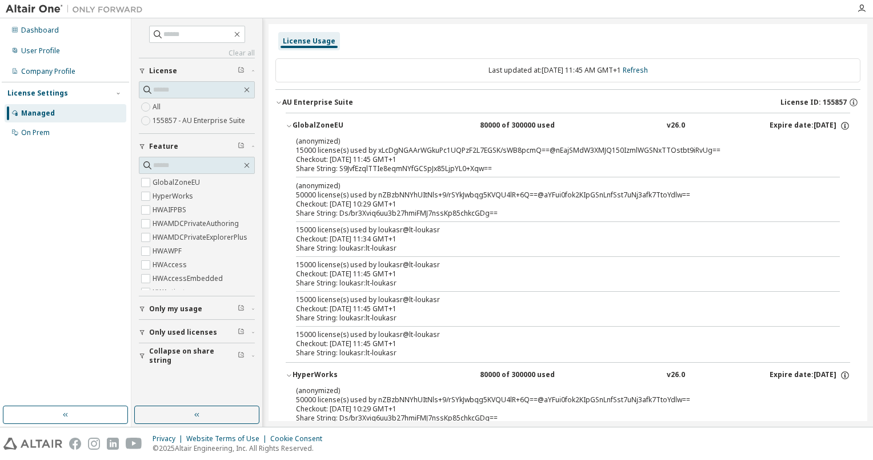
click at [288, 125] on icon "button" at bounding box center [289, 126] width 4 height 2
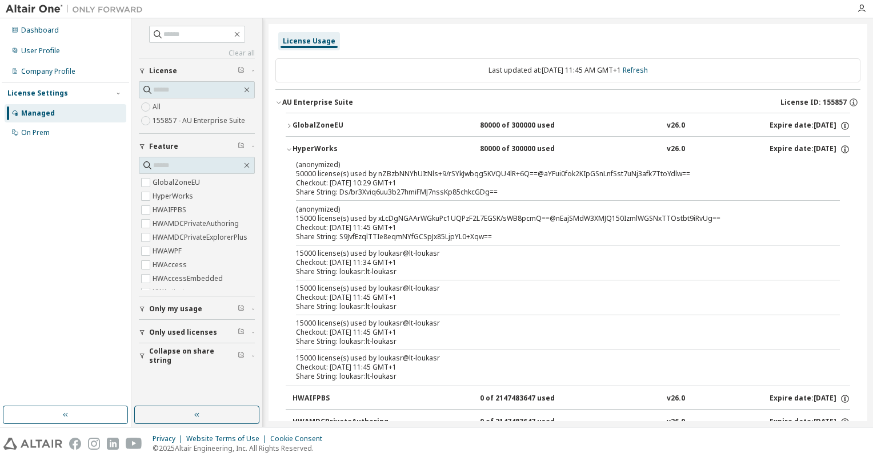
click at [49, 26] on div "Dashboard" at bounding box center [40, 30] width 38 height 9
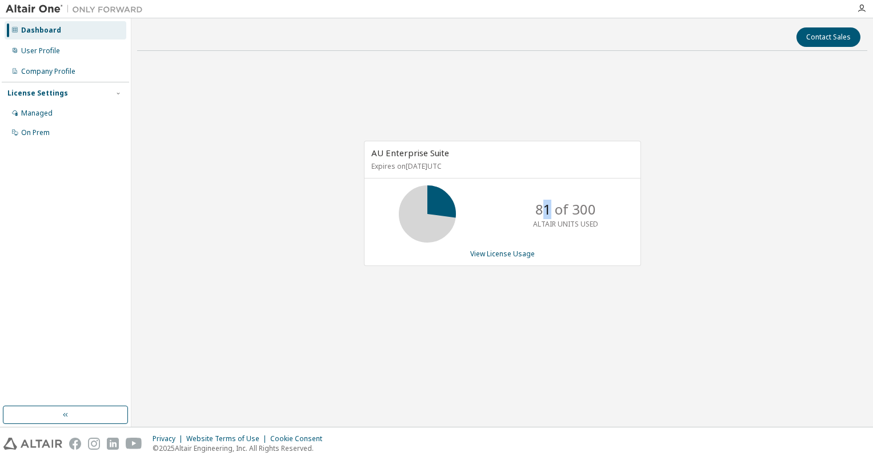
drag, startPoint x: 544, startPoint y: 210, endPoint x: 551, endPoint y: 210, distance: 7.4
click at [551, 210] on p "81 of 300" at bounding box center [566, 208] width 61 height 19
drag, startPoint x: 551, startPoint y: 210, endPoint x: 492, endPoint y: 257, distance: 74.9
click at [492, 257] on link "View License Usage" at bounding box center [502, 254] width 65 height 10
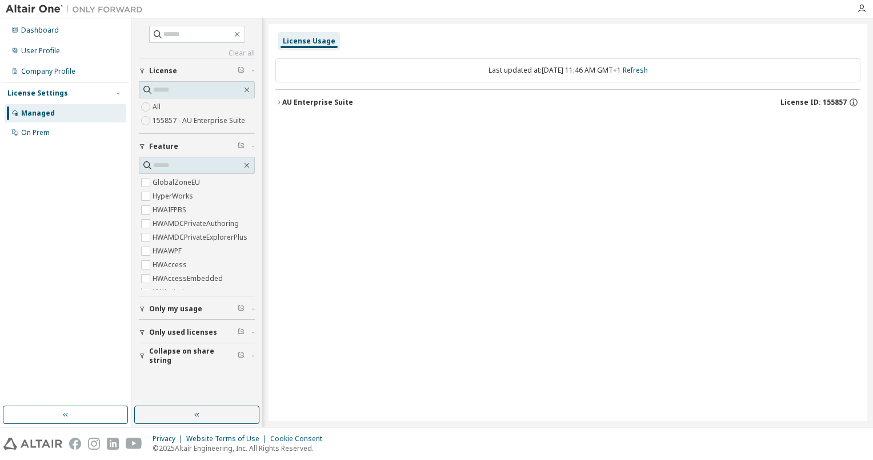
click at [284, 99] on div "AU Enterprise Suite" at bounding box center [317, 102] width 71 height 9
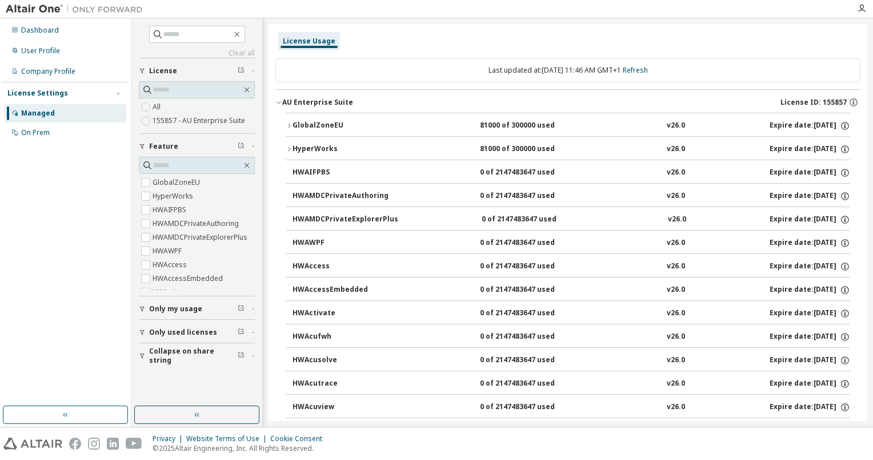
click at [295, 118] on button "GlobalZoneEU 81000 of 300000 used v26.0 Expire date: 2026-01-13" at bounding box center [568, 125] width 565 height 25
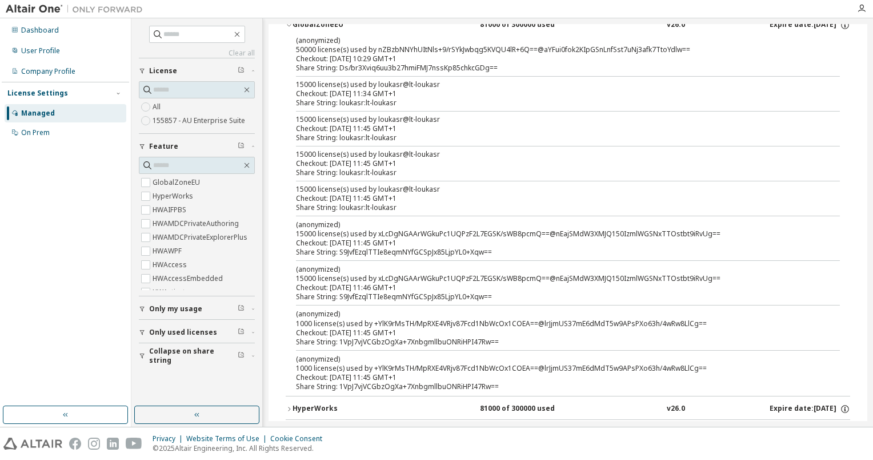
scroll to position [100, 0]
click at [709, 302] on div "(anonymized) 50000 license(s) used by nZBzbNNYhUItNls+9/rSYkJwbqg5KVQU4lR+6Q==@…" at bounding box center [568, 216] width 565 height 360
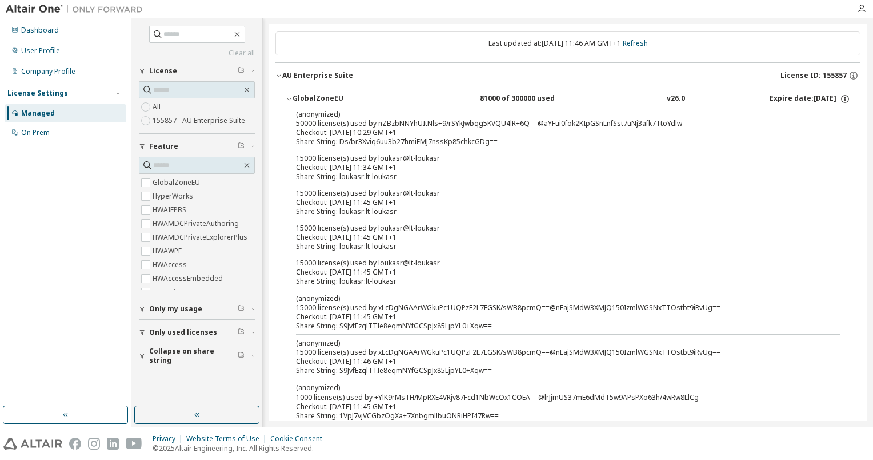
scroll to position [0, 0]
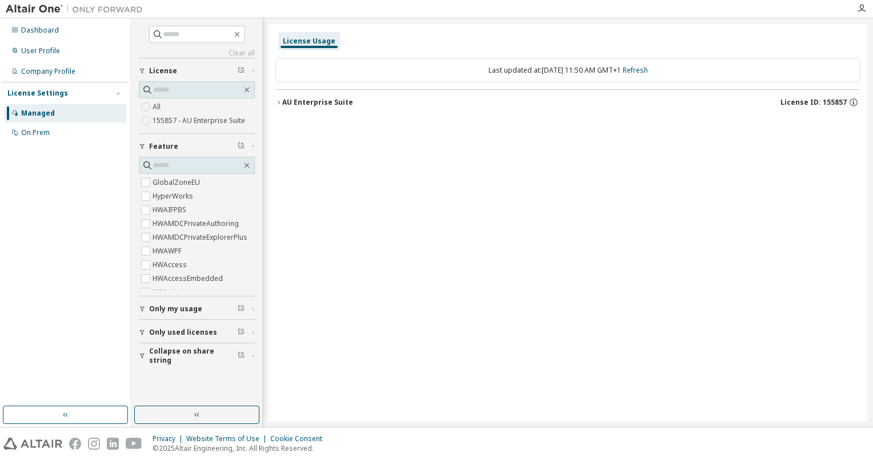
click at [283, 101] on div "AU Enterprise Suite" at bounding box center [317, 102] width 71 height 9
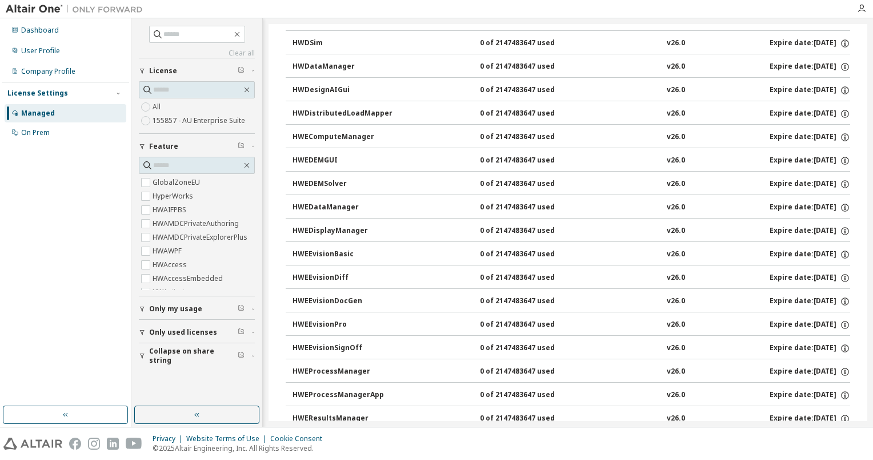
scroll to position [1080, 0]
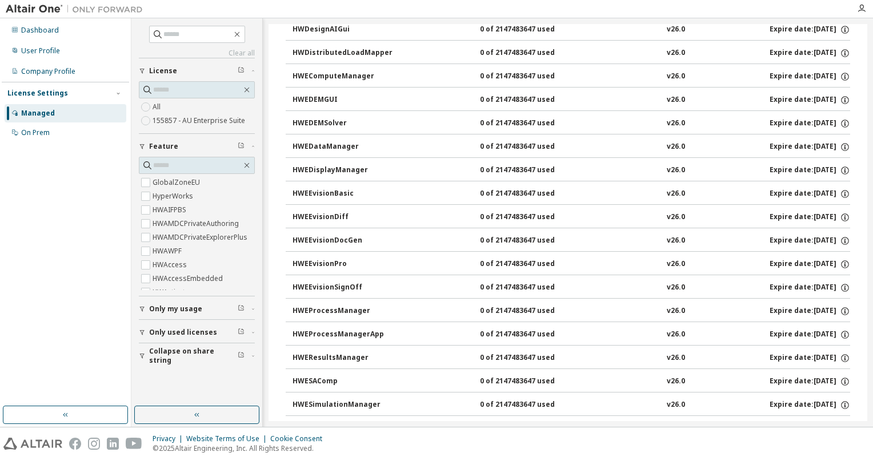
click at [146, 325] on button "Only used licenses" at bounding box center [197, 332] width 116 height 25
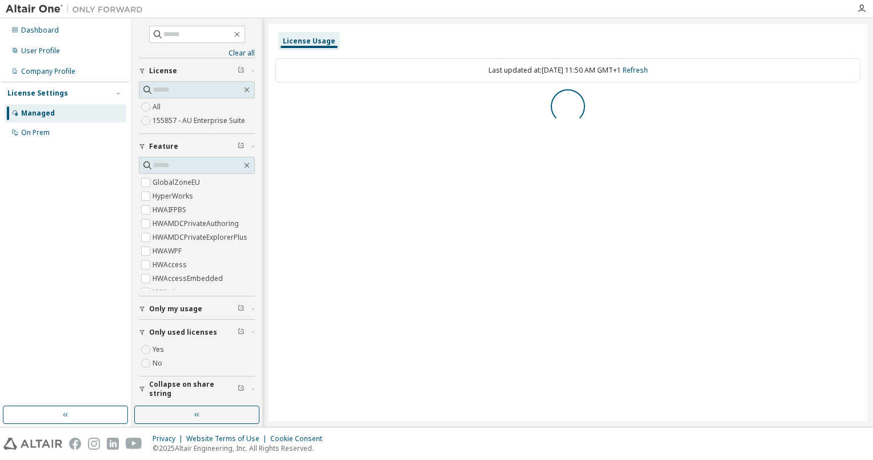
scroll to position [0, 0]
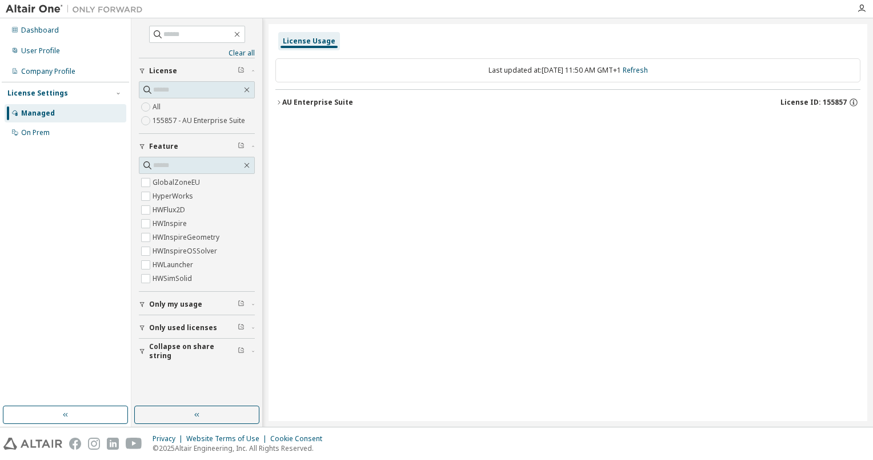
click at [282, 106] on div "AU Enterprise Suite License ID: 155857" at bounding box center [571, 102] width 578 height 10
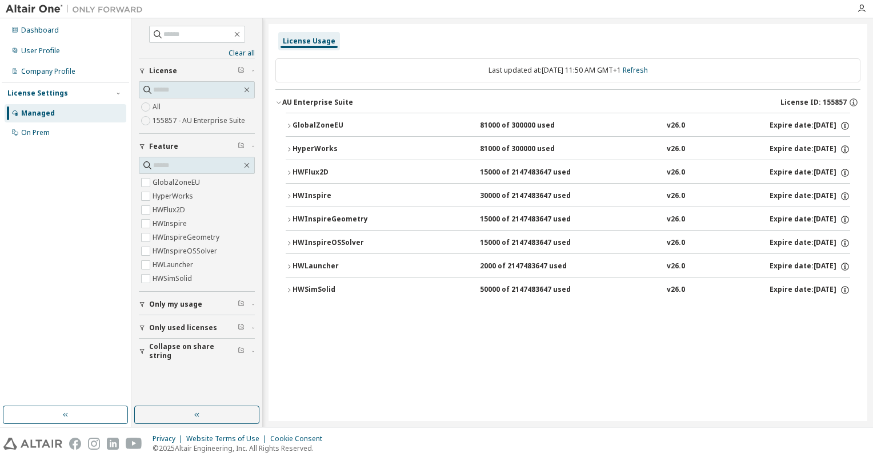
click at [290, 261] on button "HWLauncher 2000 of 2147483647 used v26.0 Expire date: [DATE]" at bounding box center [568, 266] width 565 height 25
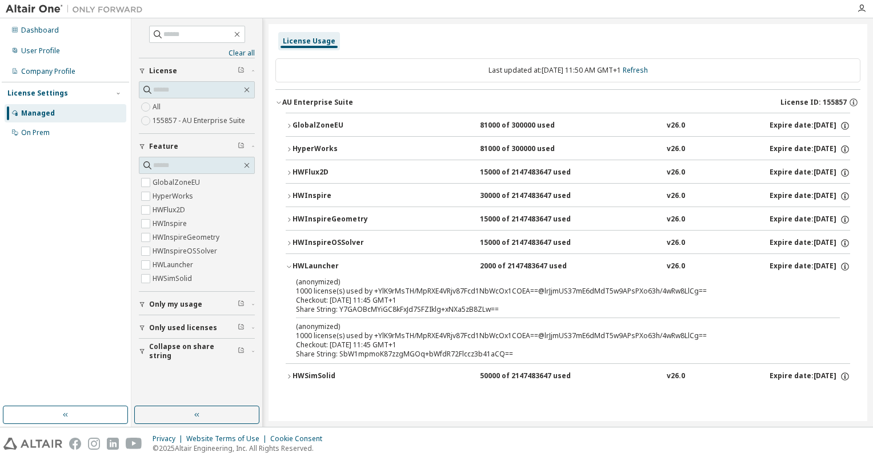
click at [290, 261] on button "HWLauncher 2000 of 2147483647 used v26.0 Expire date: [DATE]" at bounding box center [568, 266] width 565 height 25
